Goal: Information Seeking & Learning: Find specific fact

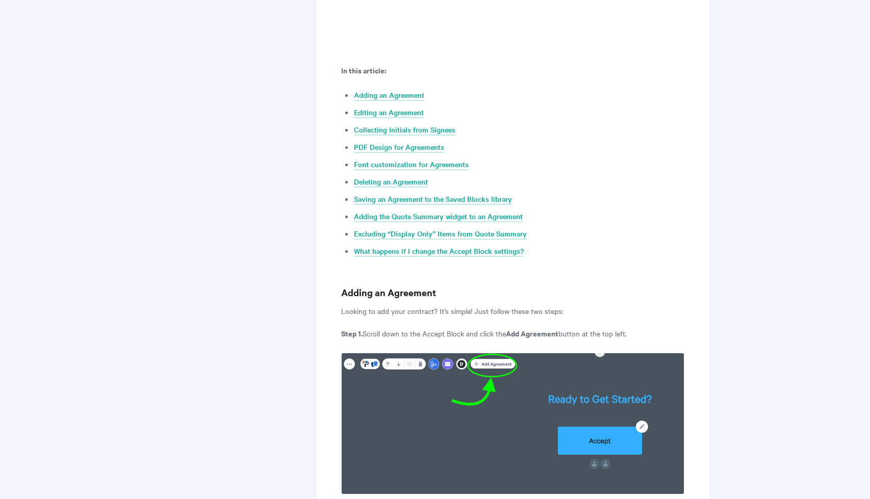
scroll to position [513, 0]
click at [431, 145] on link "PDF Design for Agreements" at bounding box center [399, 147] width 90 height 11
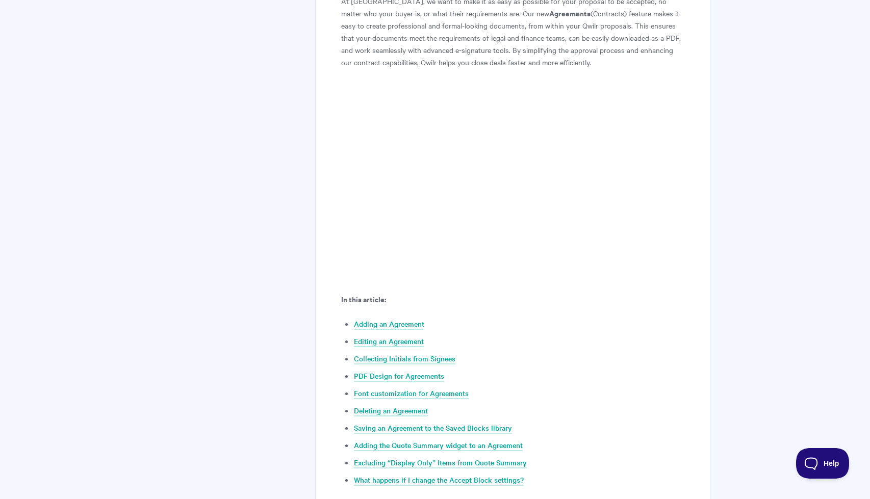
scroll to position [208, 0]
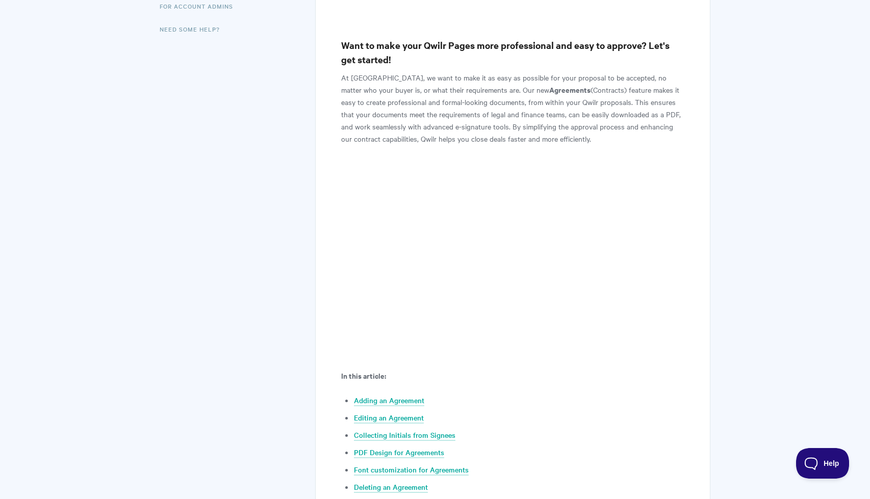
click at [591, 123] on p "At Qwilr, we want to make it as easy as possible for your proposal to be accept…" at bounding box center [512, 107] width 343 height 73
click at [592, 128] on p "At Qwilr, we want to make it as easy as possible for your proposal to be accept…" at bounding box center [512, 107] width 343 height 73
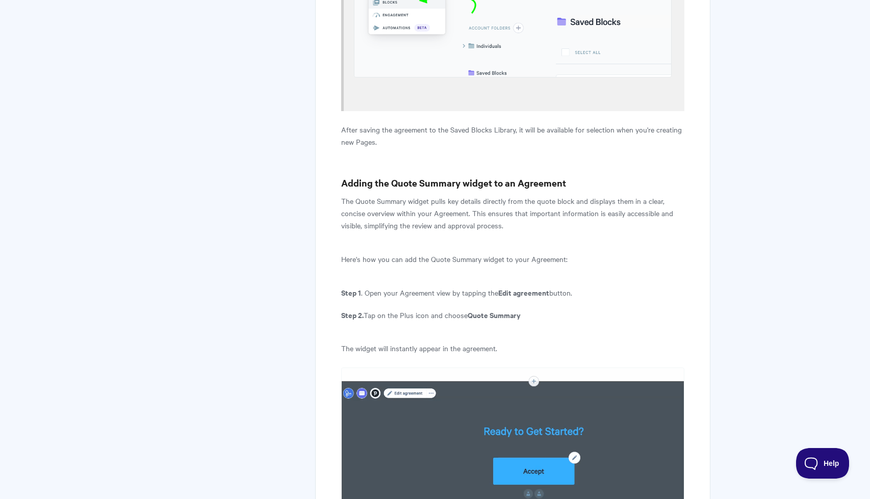
scroll to position [6900, 0]
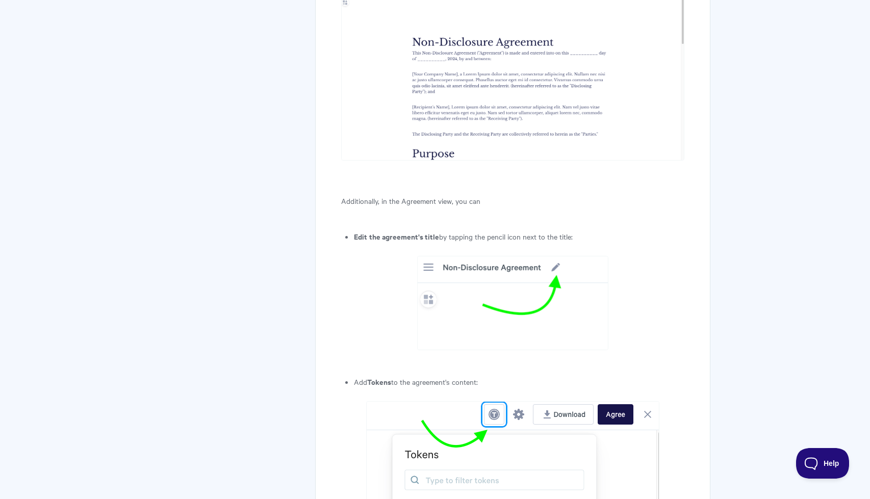
scroll to position [1516, 0]
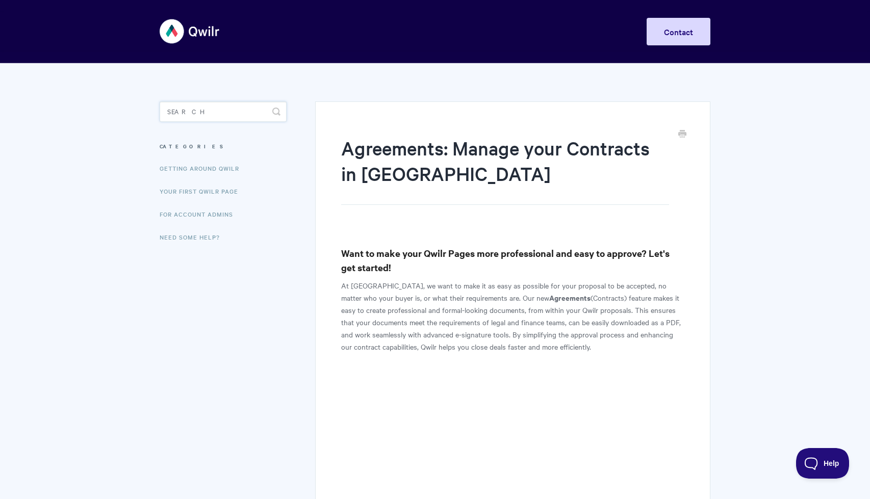
click at [232, 109] on input "Search" at bounding box center [223, 112] width 127 height 20
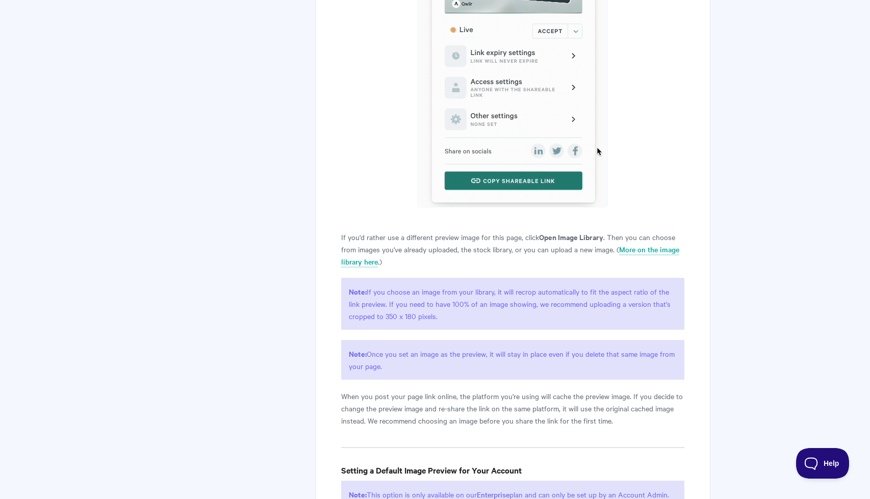
scroll to position [1589, 0]
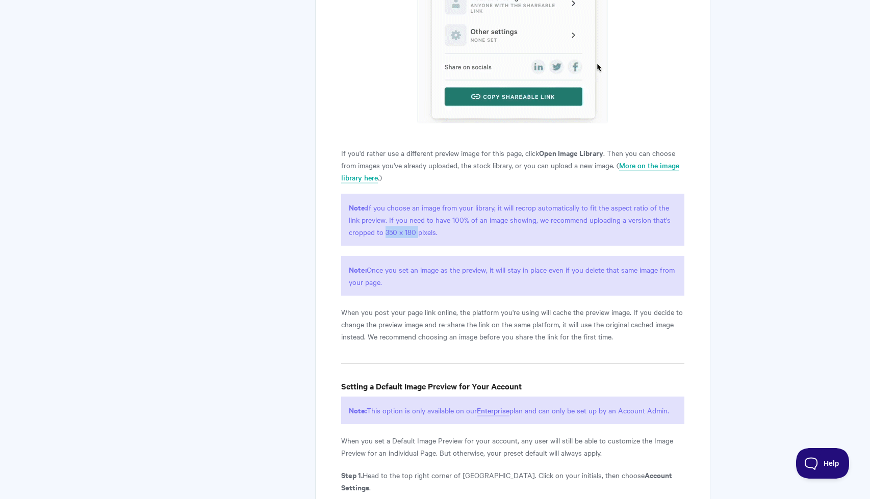
drag, startPoint x: 384, startPoint y: 231, endPoint x: 415, endPoint y: 230, distance: 31.2
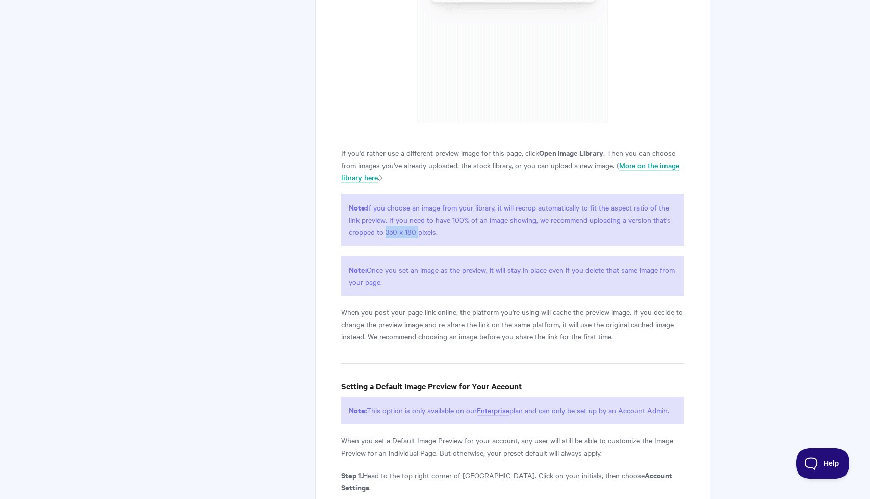
click at [415, 230] on p "Note: If you choose an image from your library, it will recrop automatically to…" at bounding box center [512, 220] width 343 height 52
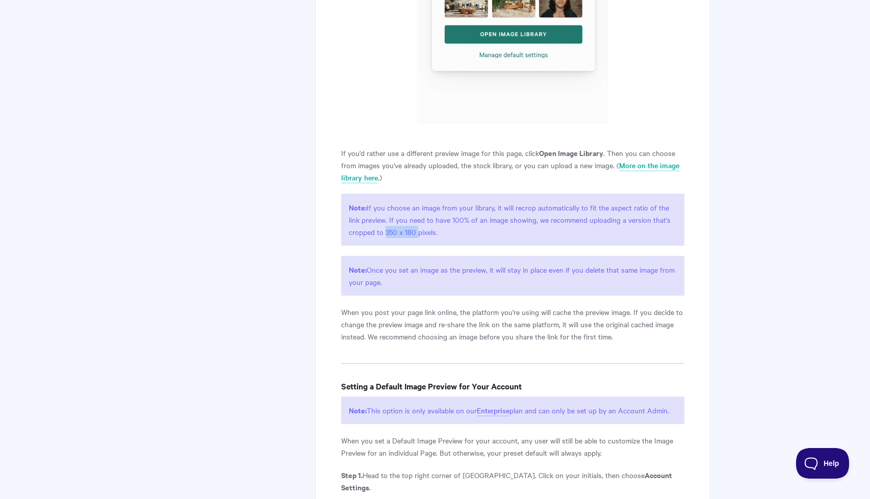
copy p "350 x 180"
